Goal: Navigation & Orientation: Find specific page/section

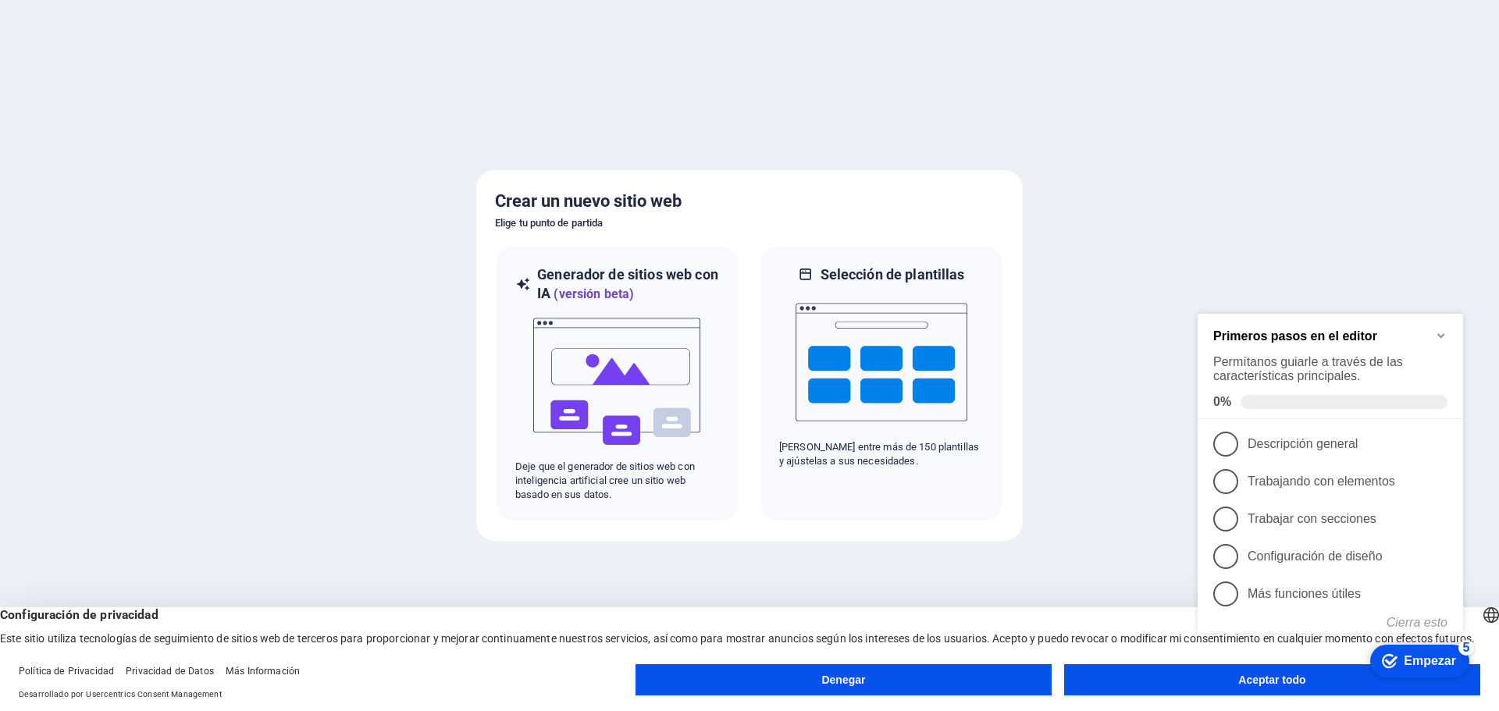
click at [1217, 685] on appcues-checklist "Lista de verificación de ayuda contextual presente en la pantalla" at bounding box center [1333, 495] width 284 height 383
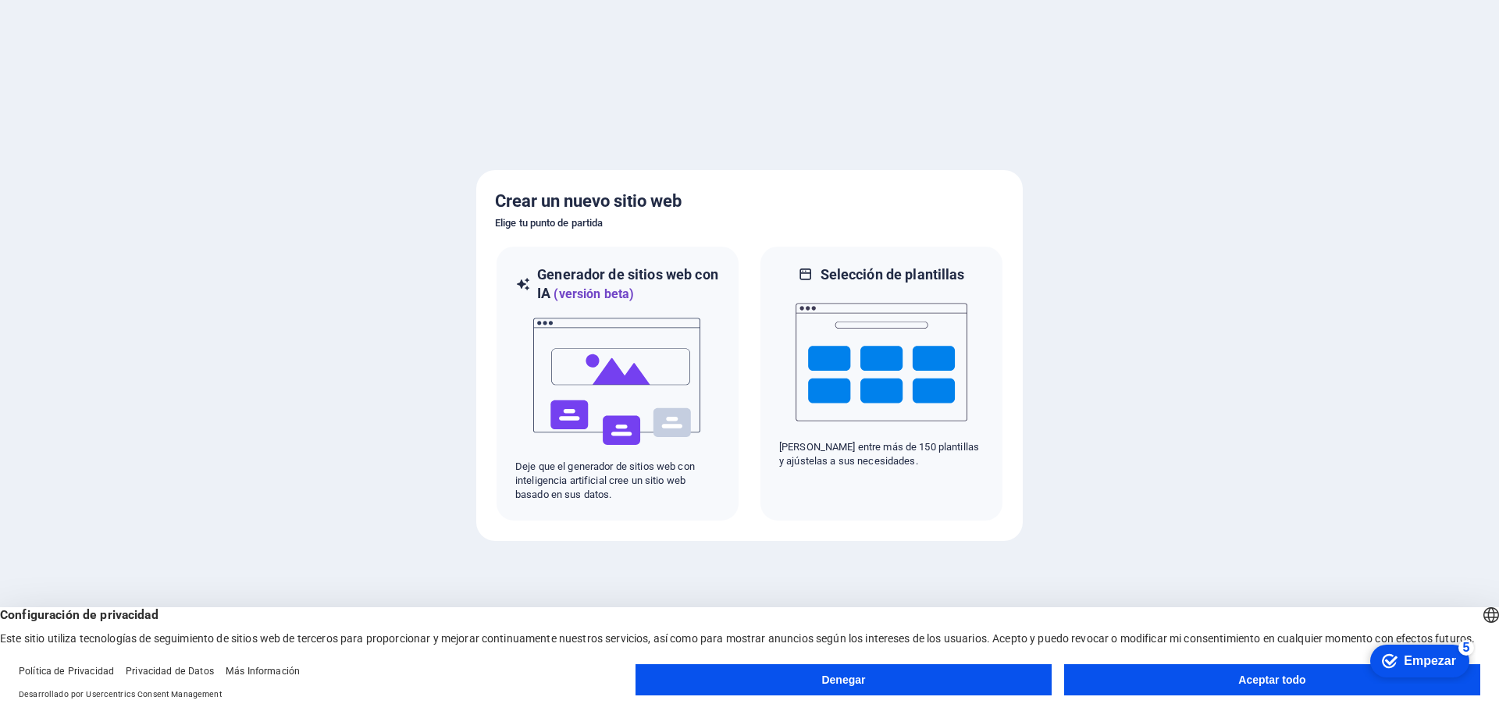
click at [1250, 685] on font "Aceptar todo" at bounding box center [1271, 680] width 67 height 12
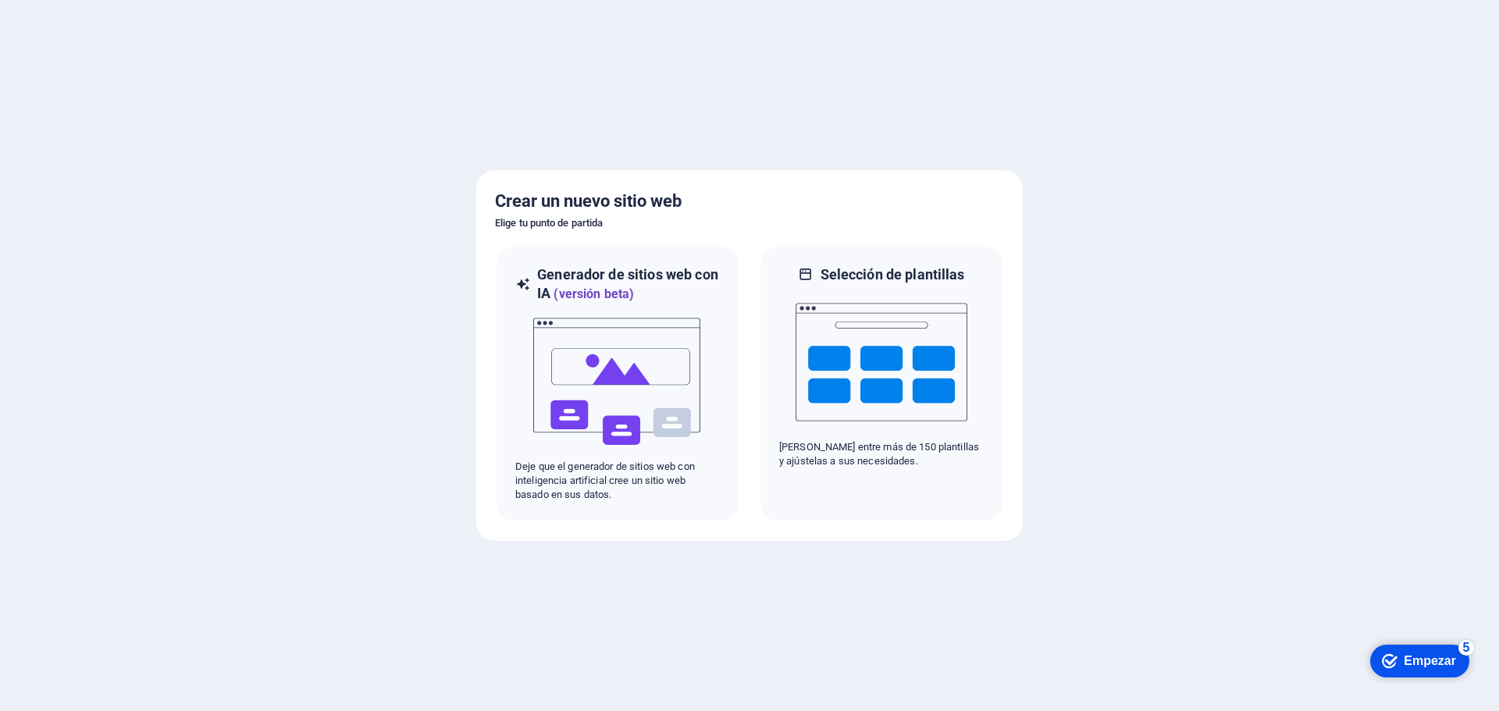
click at [1424, 665] on font "Empezar" at bounding box center [1429, 660] width 52 height 13
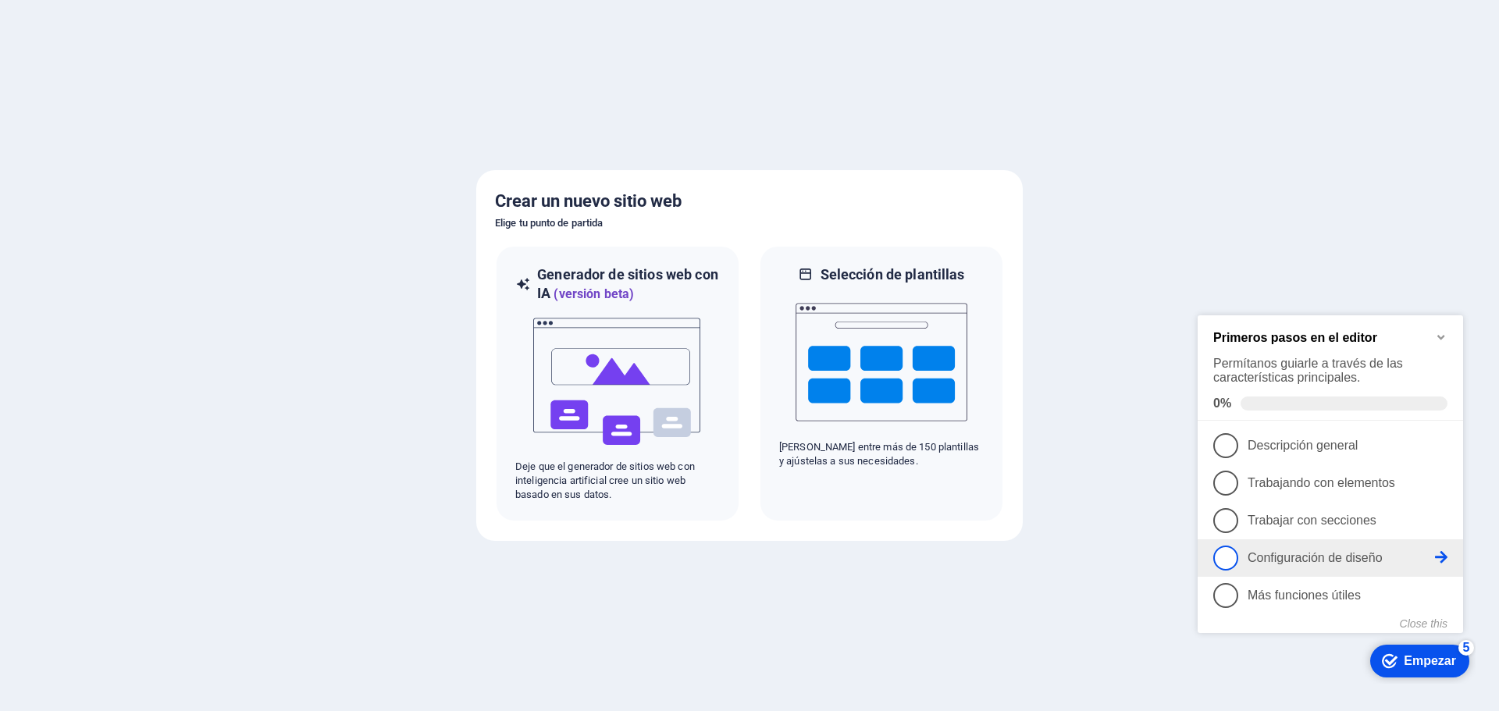
click at [1225, 559] on span "4" at bounding box center [1225, 558] width 25 height 25
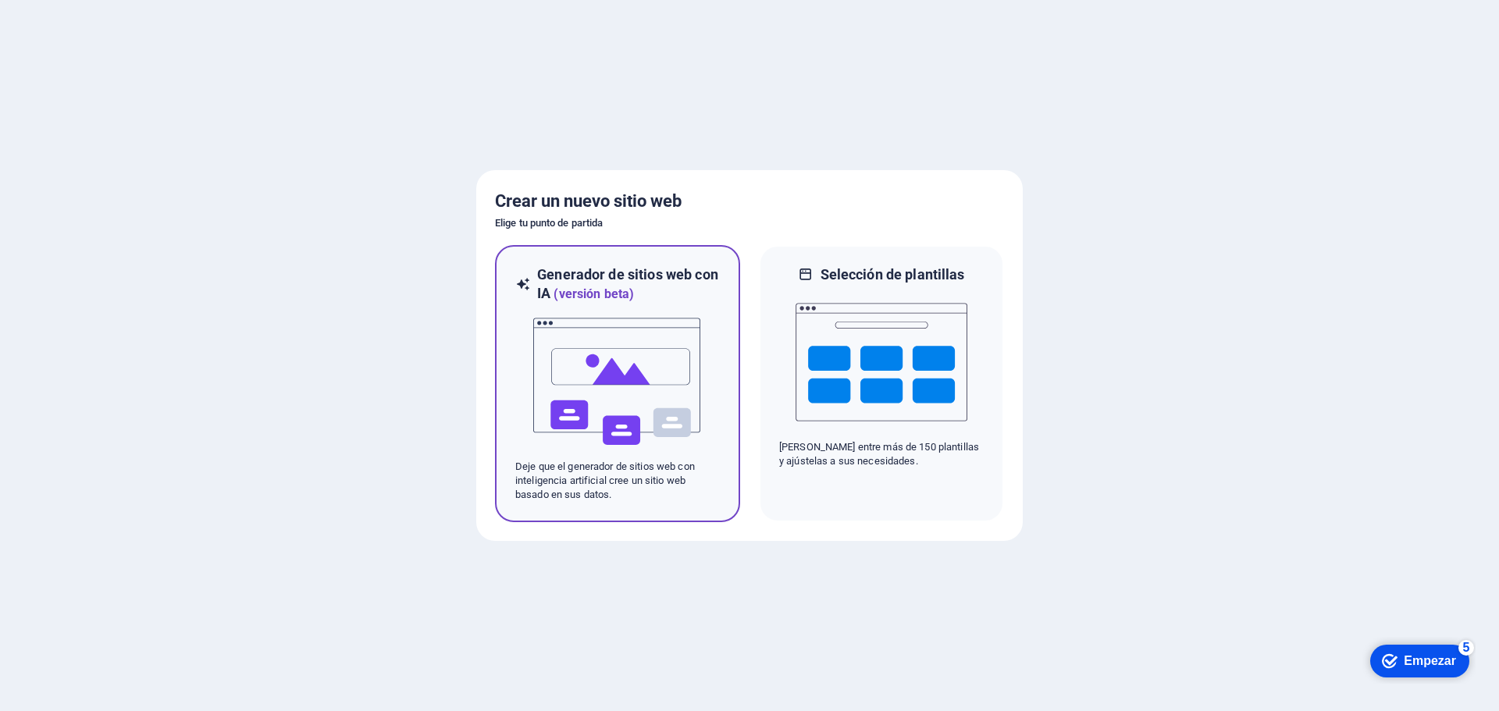
click at [613, 368] on img at bounding box center [618, 382] width 172 height 156
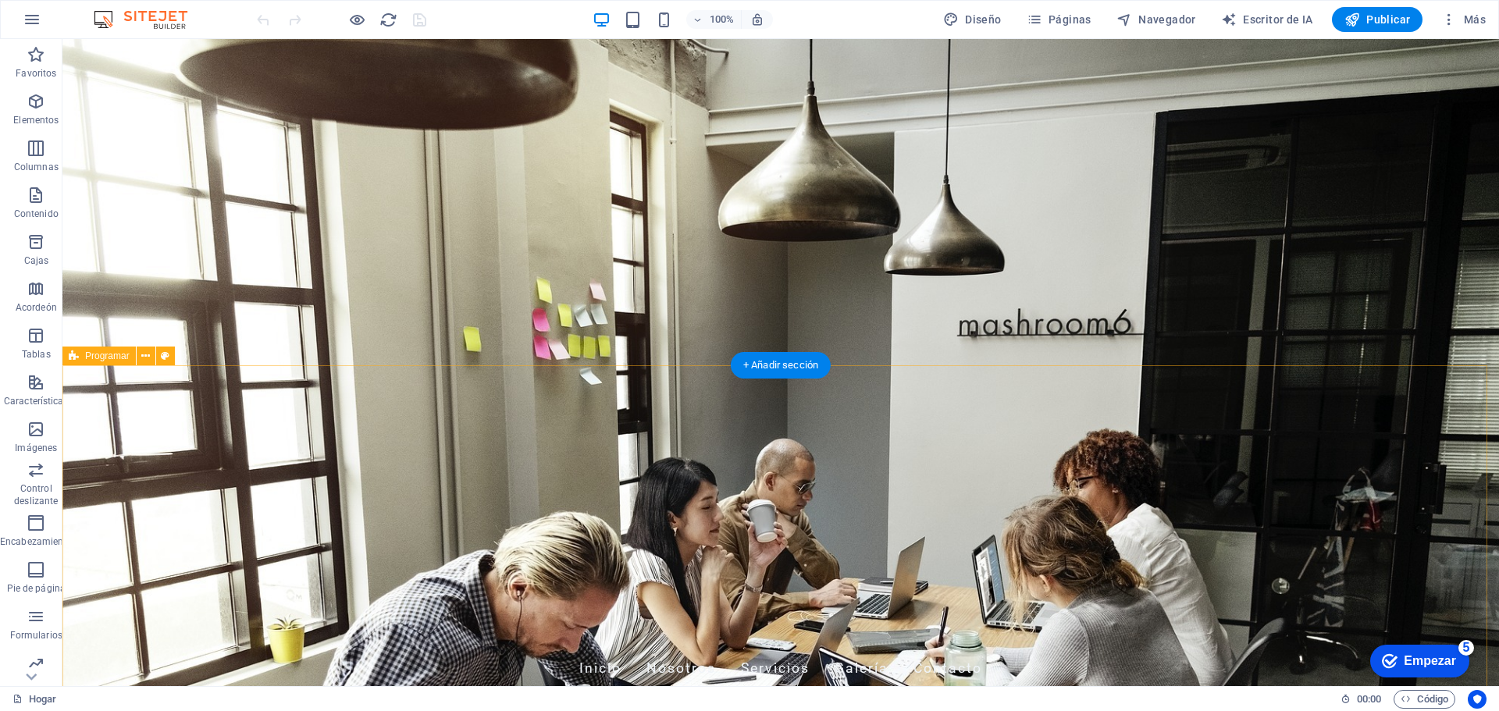
drag, startPoint x: 1258, startPoint y: 381, endPoint x: 1188, endPoint y: 399, distance: 72.5
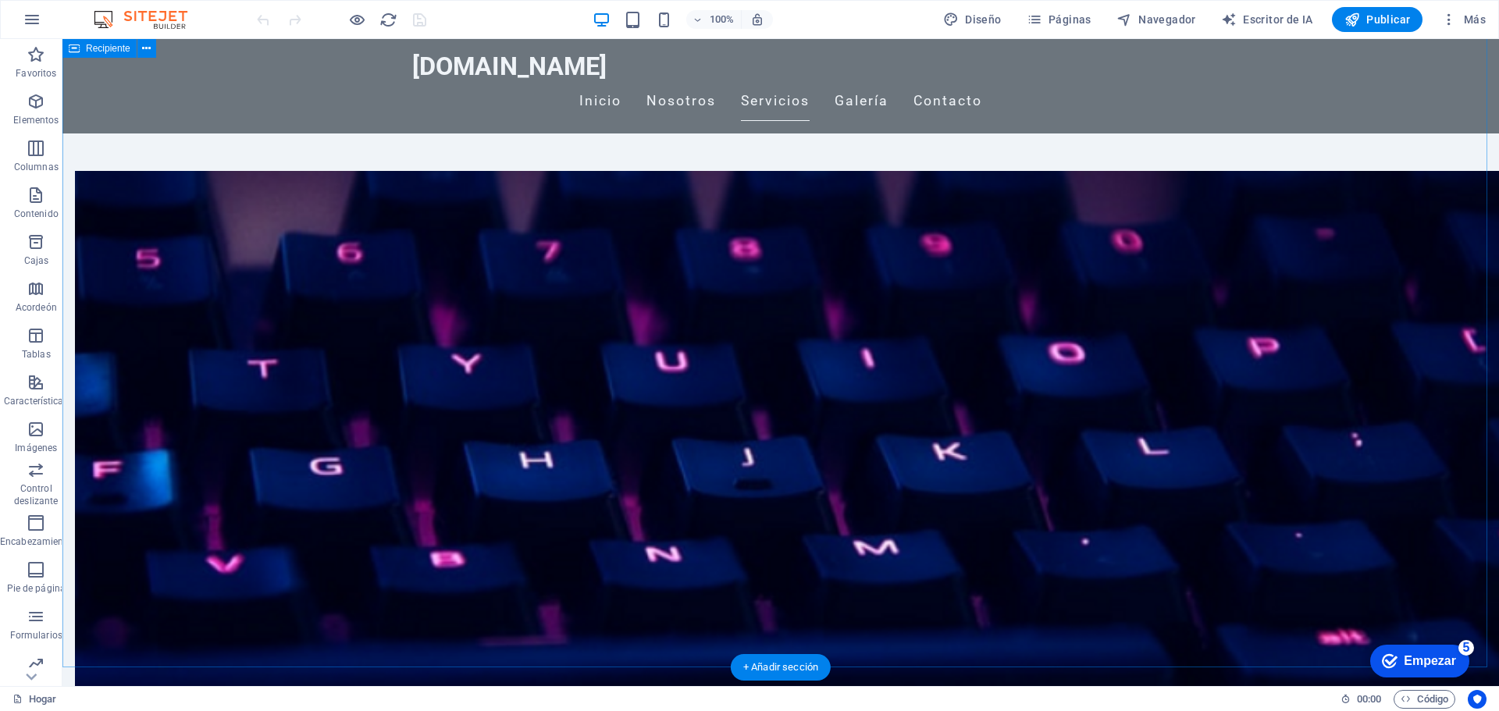
scroll to position [800, 0]
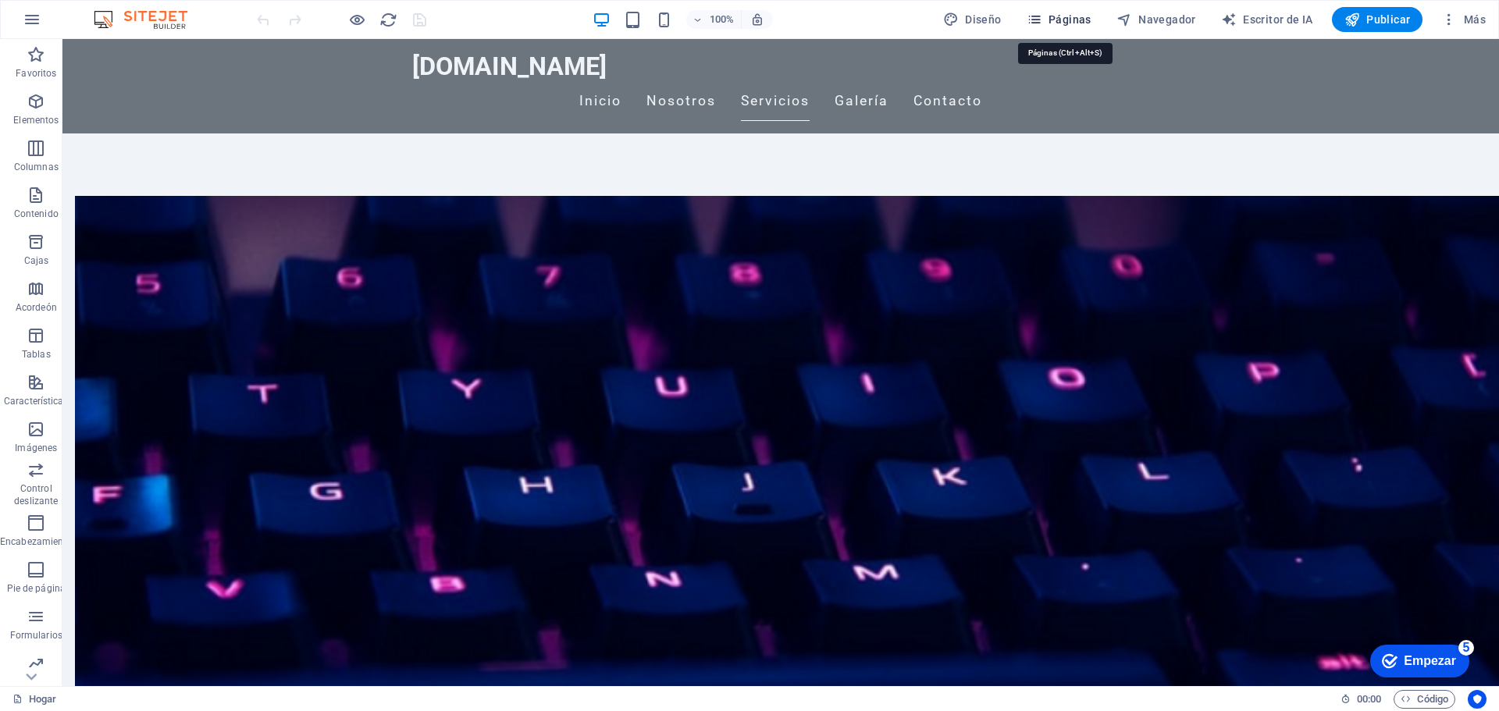
click at [1075, 19] on font "Páginas" at bounding box center [1069, 19] width 43 height 12
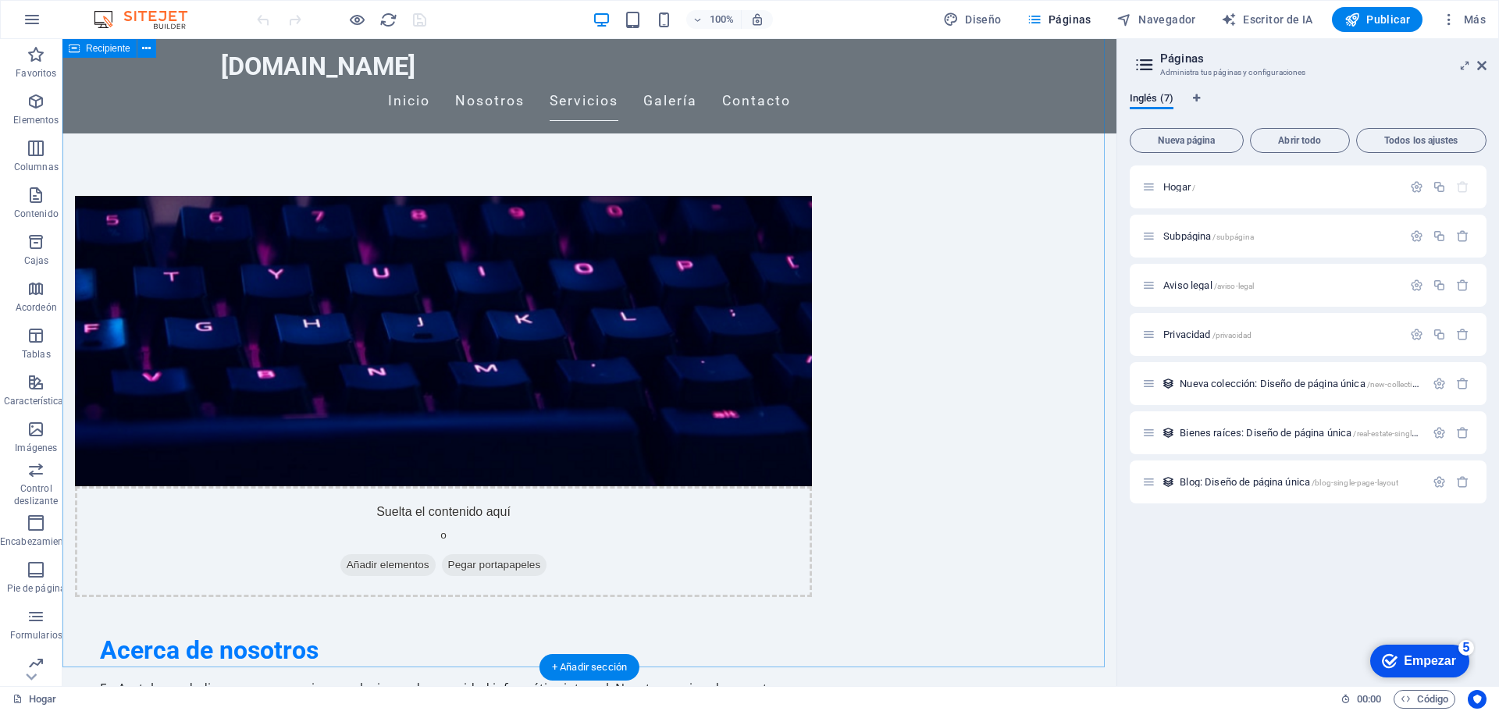
scroll to position [488, 0]
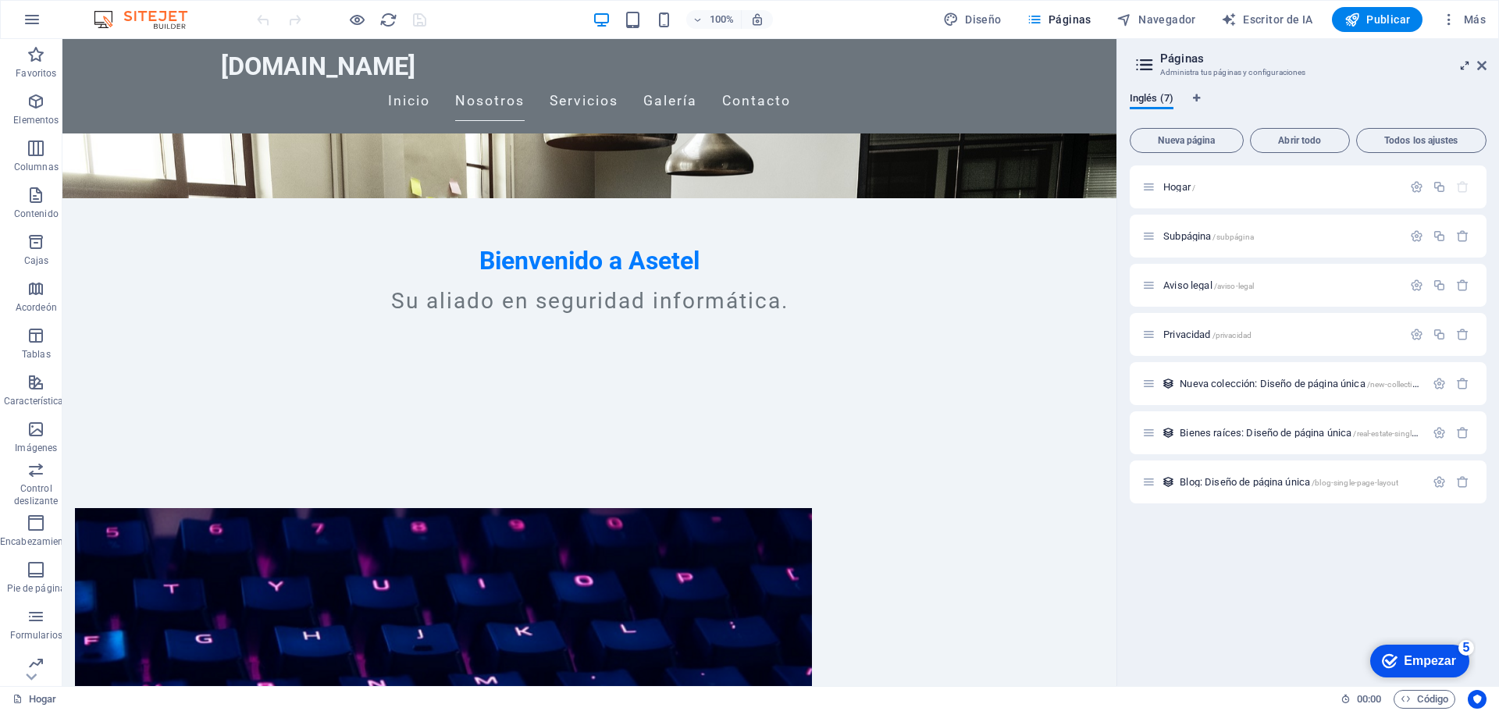
click at [1464, 66] on icon at bounding box center [1464, 65] width 0 height 12
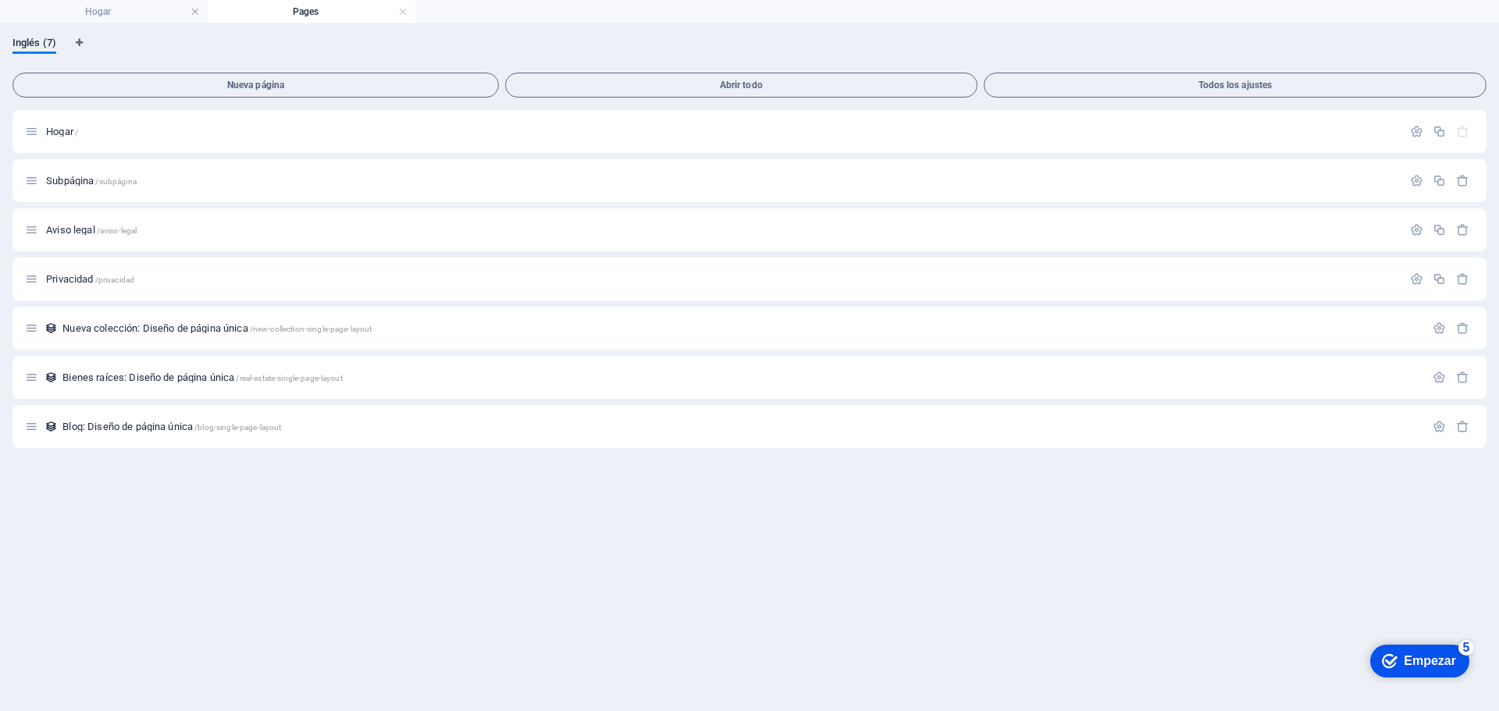
scroll to position [0, 0]
click at [305, 12] on font "Páginas" at bounding box center [306, 11] width 34 height 11
click at [107, 15] on font "Hogar" at bounding box center [98, 11] width 26 height 11
